Goal: Check status: Check status

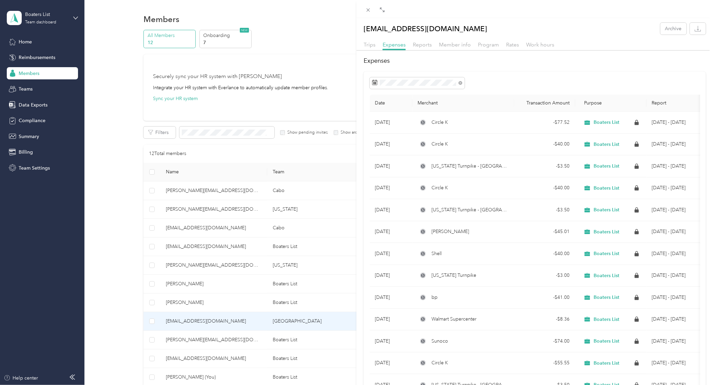
click at [208, 322] on div "[EMAIL_ADDRESS][DOMAIN_NAME] Archive Trips Expenses Reports Member info Program…" at bounding box center [356, 192] width 713 height 385
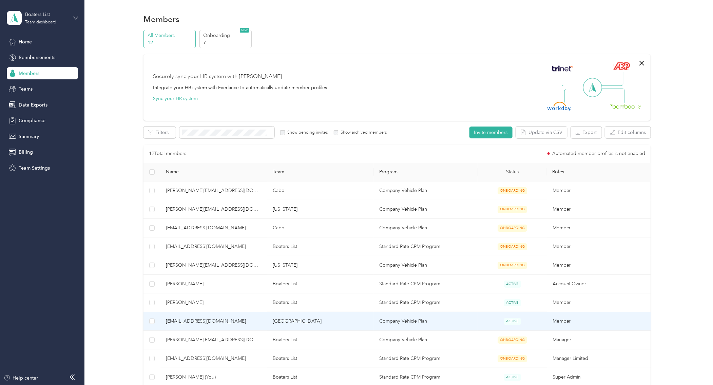
click at [184, 322] on span "[EMAIL_ADDRESS][DOMAIN_NAME]" at bounding box center [214, 321] width 96 height 7
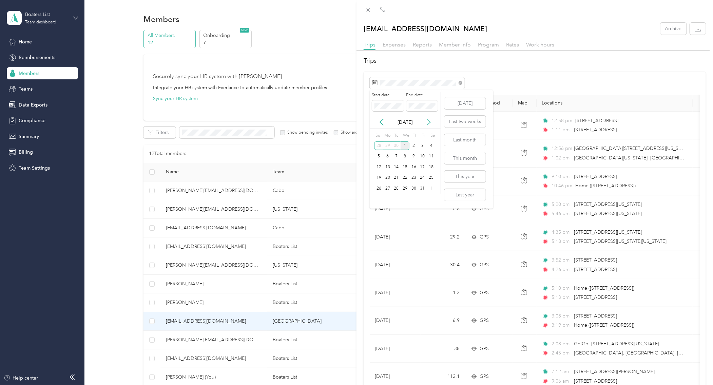
click at [429, 123] on icon at bounding box center [428, 122] width 3 height 6
click at [428, 124] on icon at bounding box center [429, 122] width 7 height 7
click at [379, 125] on icon at bounding box center [381, 122] width 7 height 7
click at [379, 124] on icon at bounding box center [381, 122] width 7 height 7
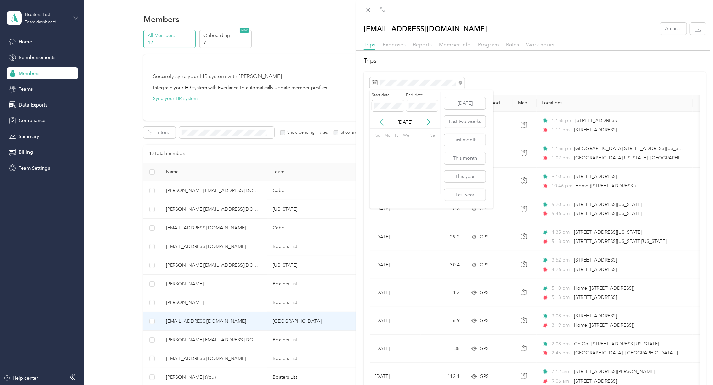
click at [379, 124] on icon at bounding box center [381, 122] width 7 height 7
click at [426, 123] on icon at bounding box center [429, 122] width 7 height 7
click at [395, 146] on div "1" at bounding box center [396, 146] width 9 height 8
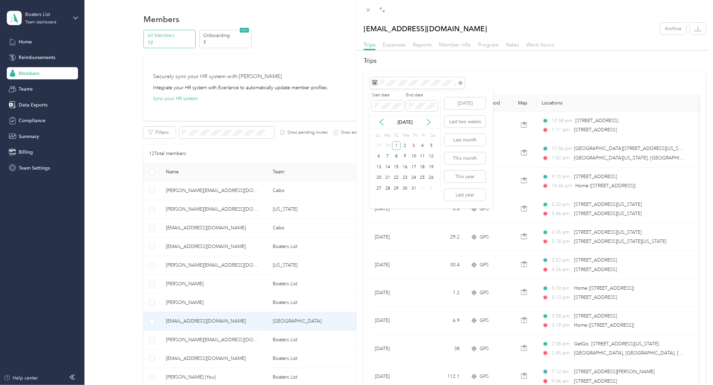
click at [431, 122] on icon at bounding box center [429, 122] width 7 height 7
click at [413, 157] on div "7" at bounding box center [414, 156] width 9 height 8
